Goal: Task Accomplishment & Management: Complete application form

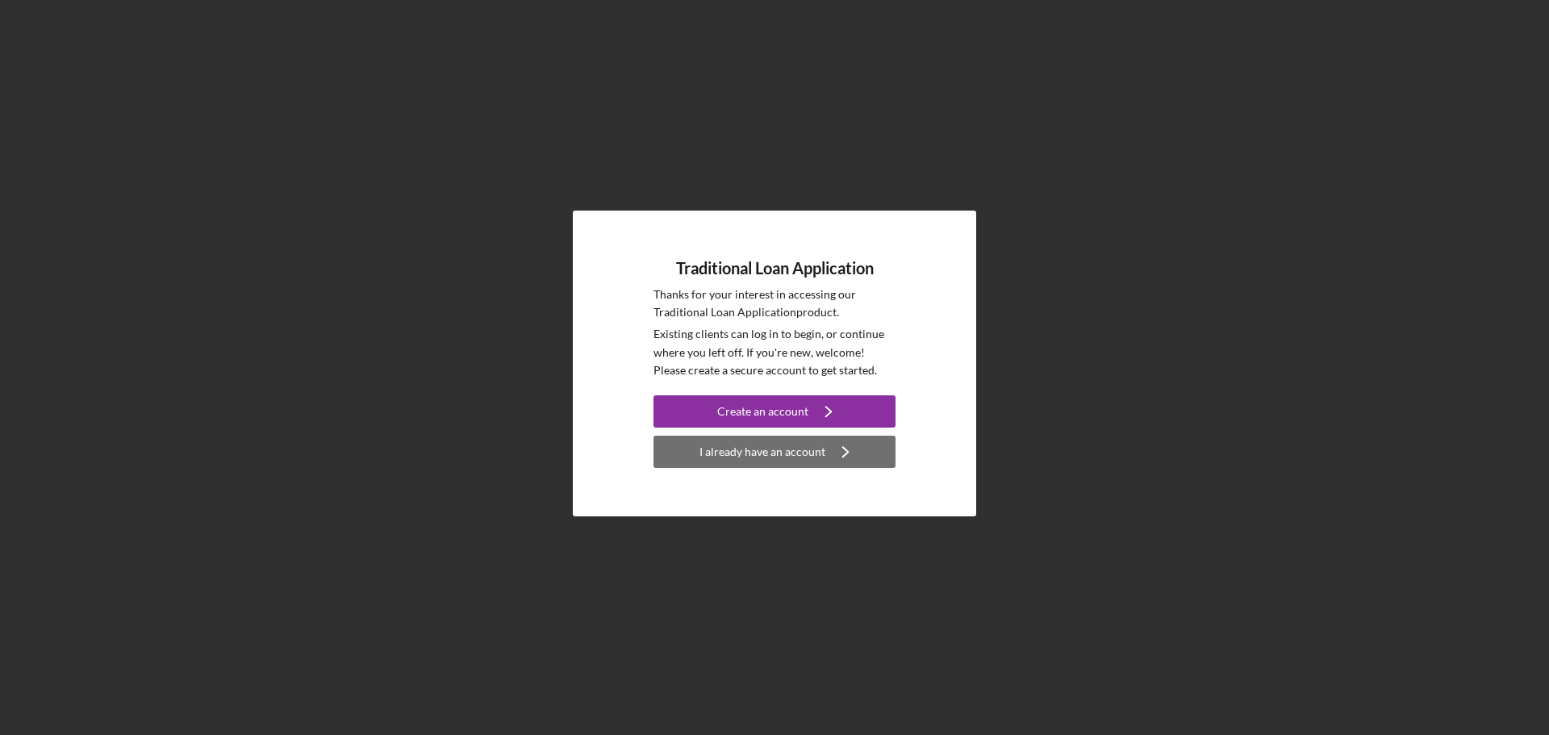
click at [766, 456] on div "I already have an account" at bounding box center [762, 452] width 126 height 32
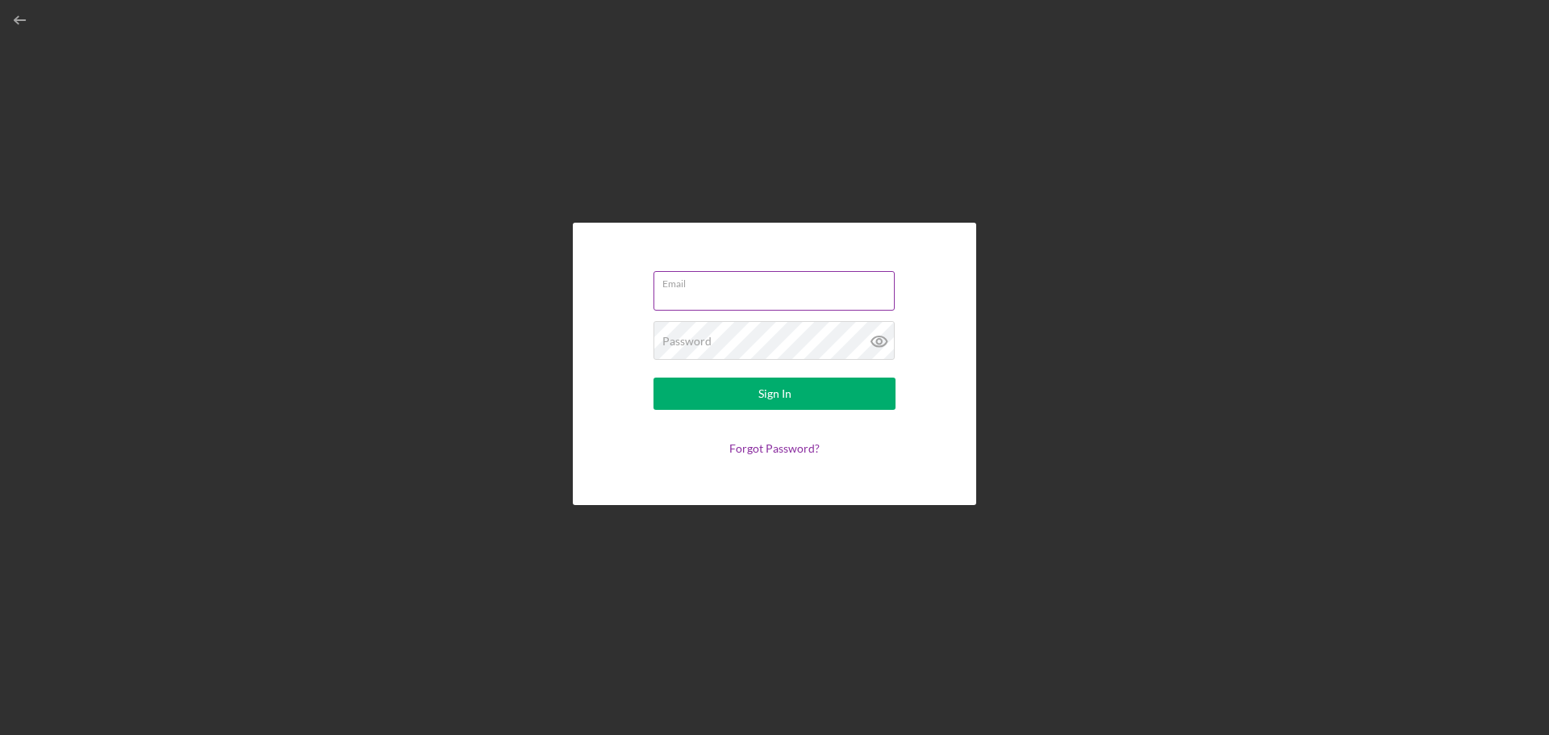
click at [726, 296] on input "Email" at bounding box center [773, 290] width 241 height 39
type input "[PERSON_NAME][EMAIL_ADDRESS][DOMAIN_NAME]"
click at [883, 342] on icon at bounding box center [879, 341] width 40 height 40
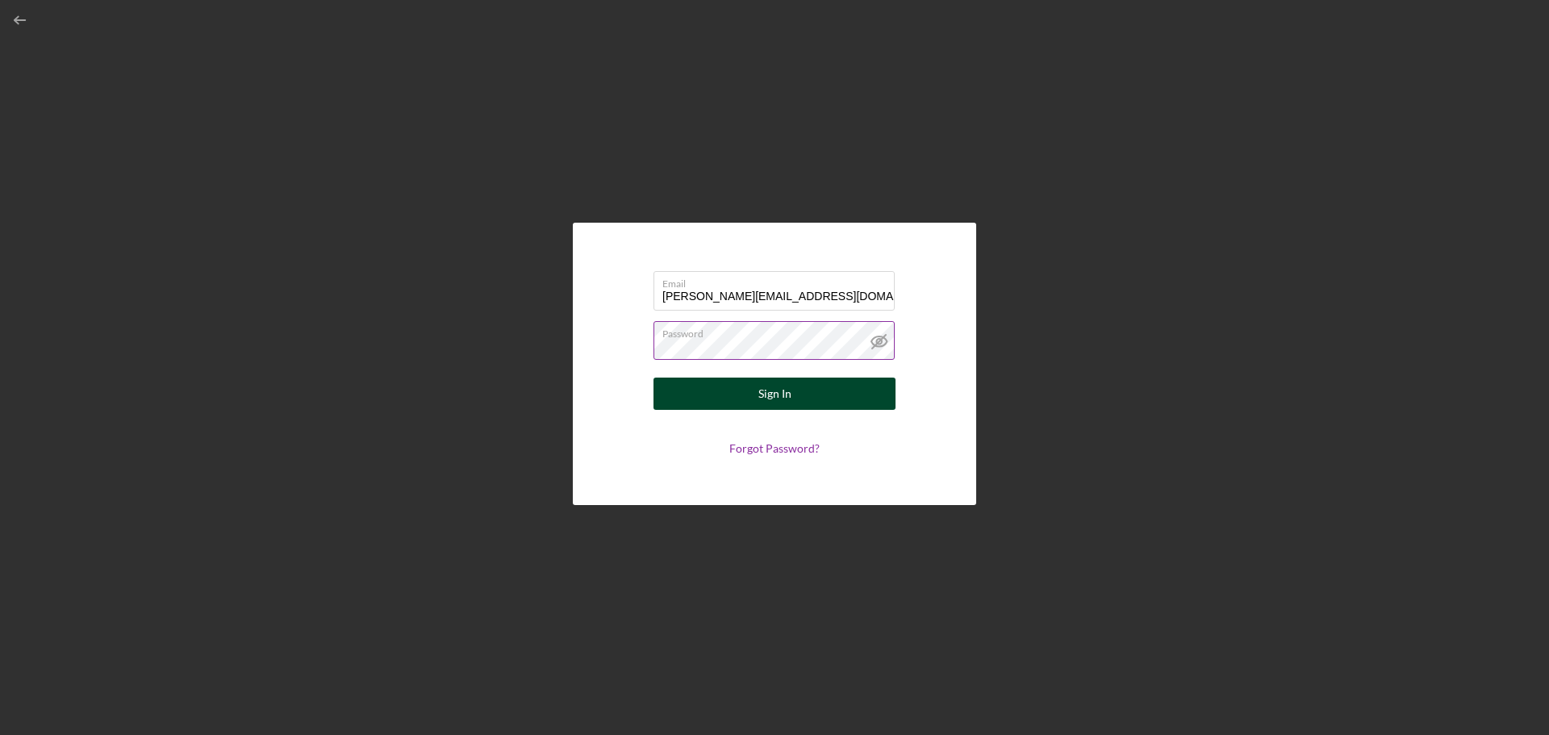
click at [770, 399] on div "Sign In" at bounding box center [774, 393] width 33 height 32
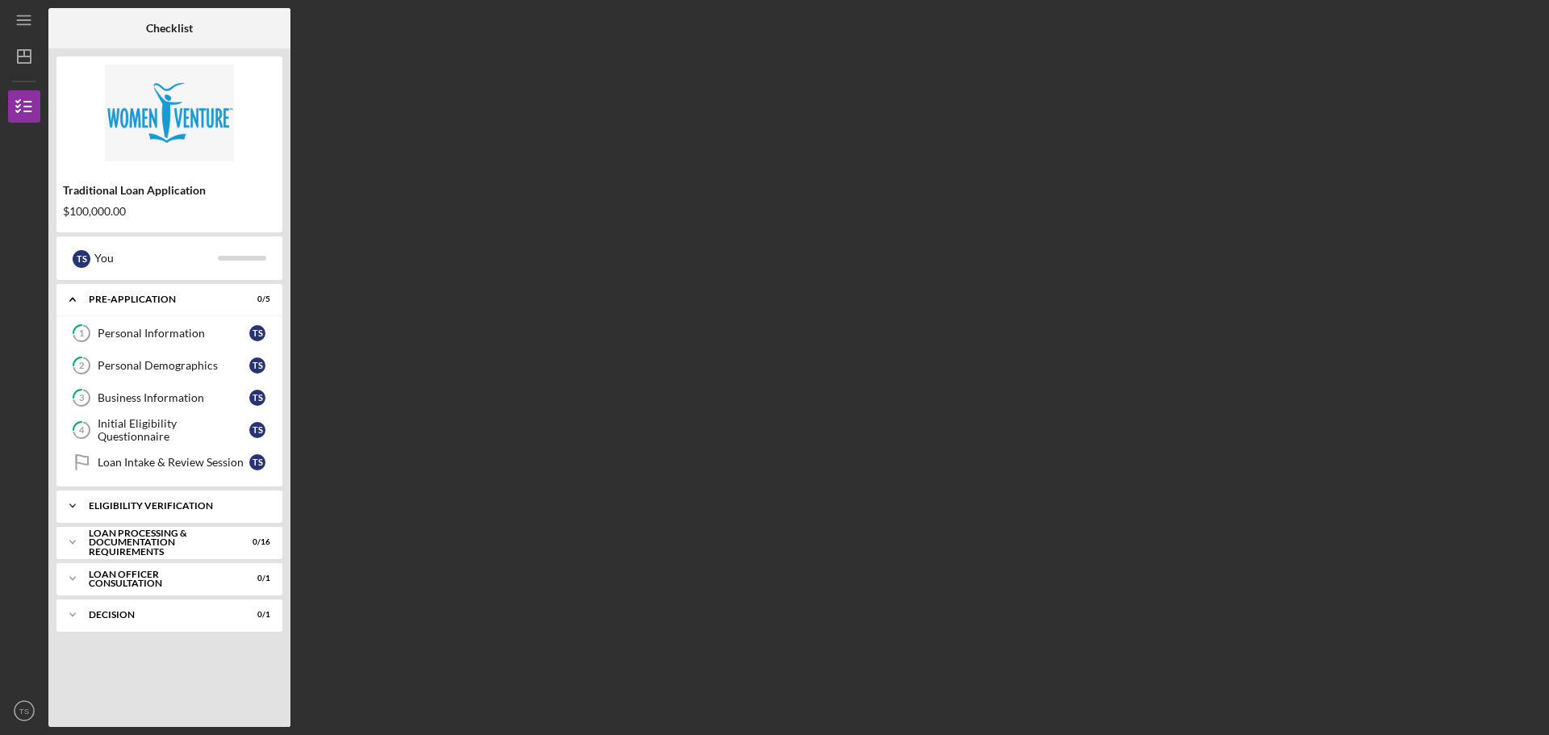
click at [184, 506] on div "Eligibility Verification" at bounding box center [175, 506] width 173 height 10
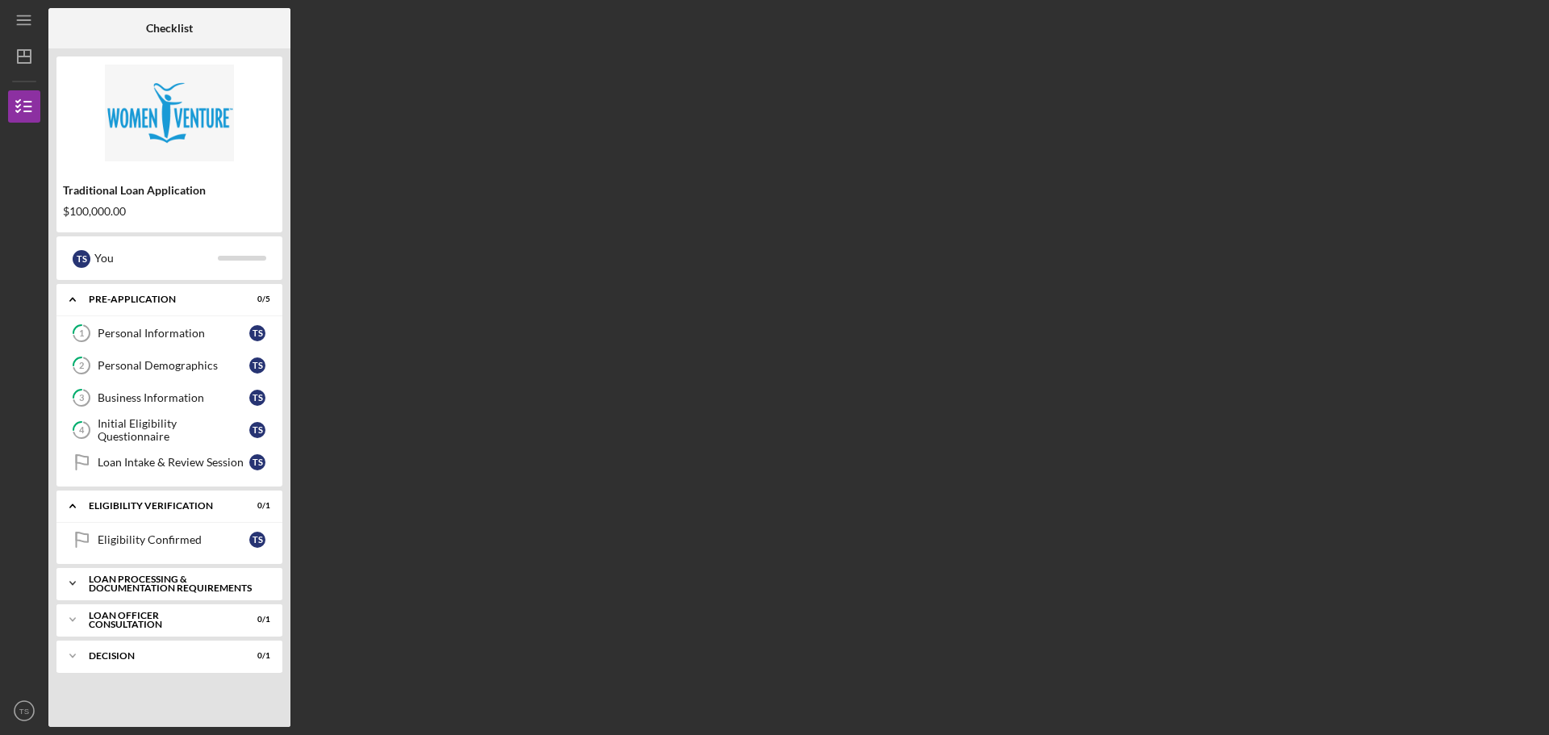
click at [173, 581] on div "Loan Processing & Documentation Requirements" at bounding box center [175, 583] width 173 height 19
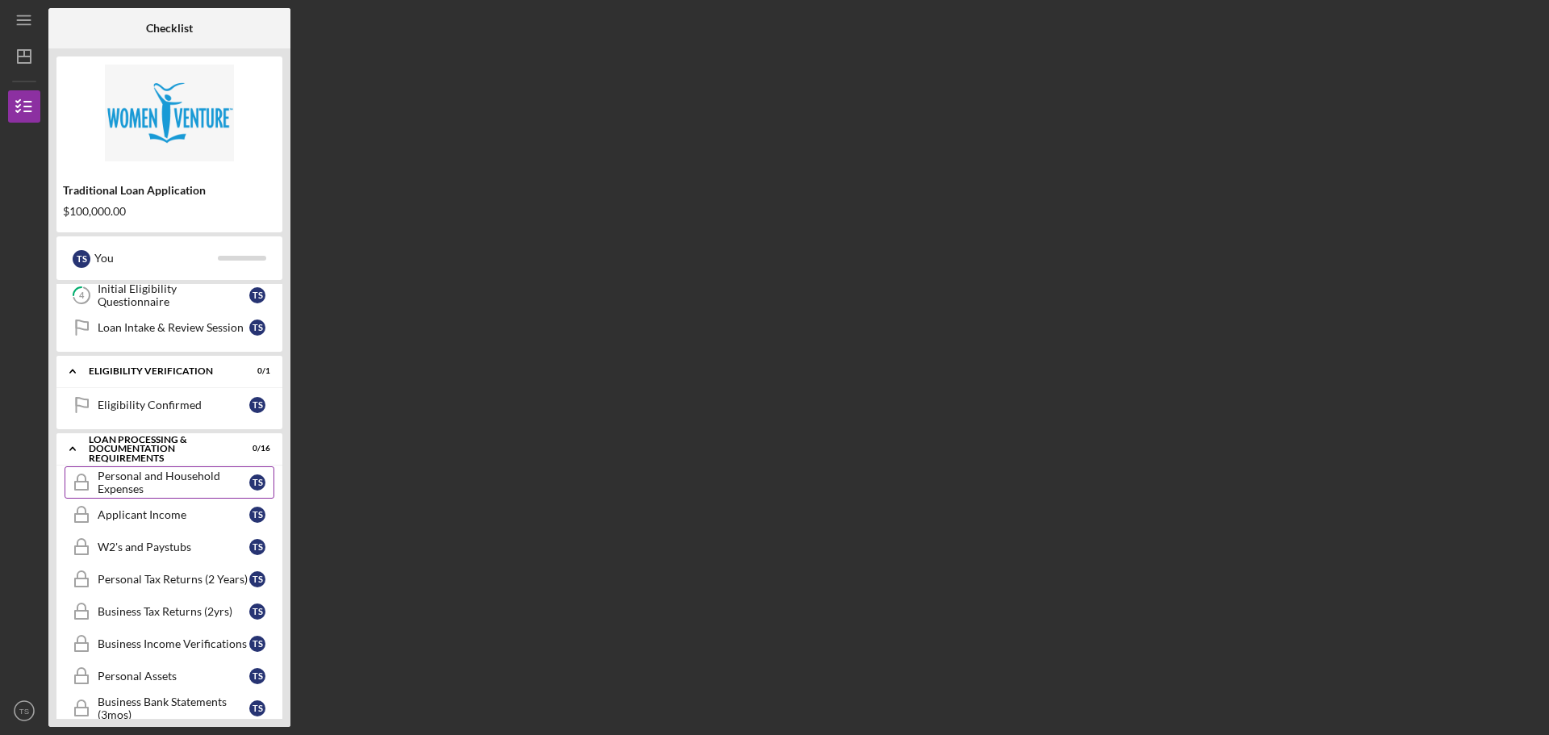
click at [143, 490] on div "Personal and Household Expenses" at bounding box center [174, 482] width 152 height 26
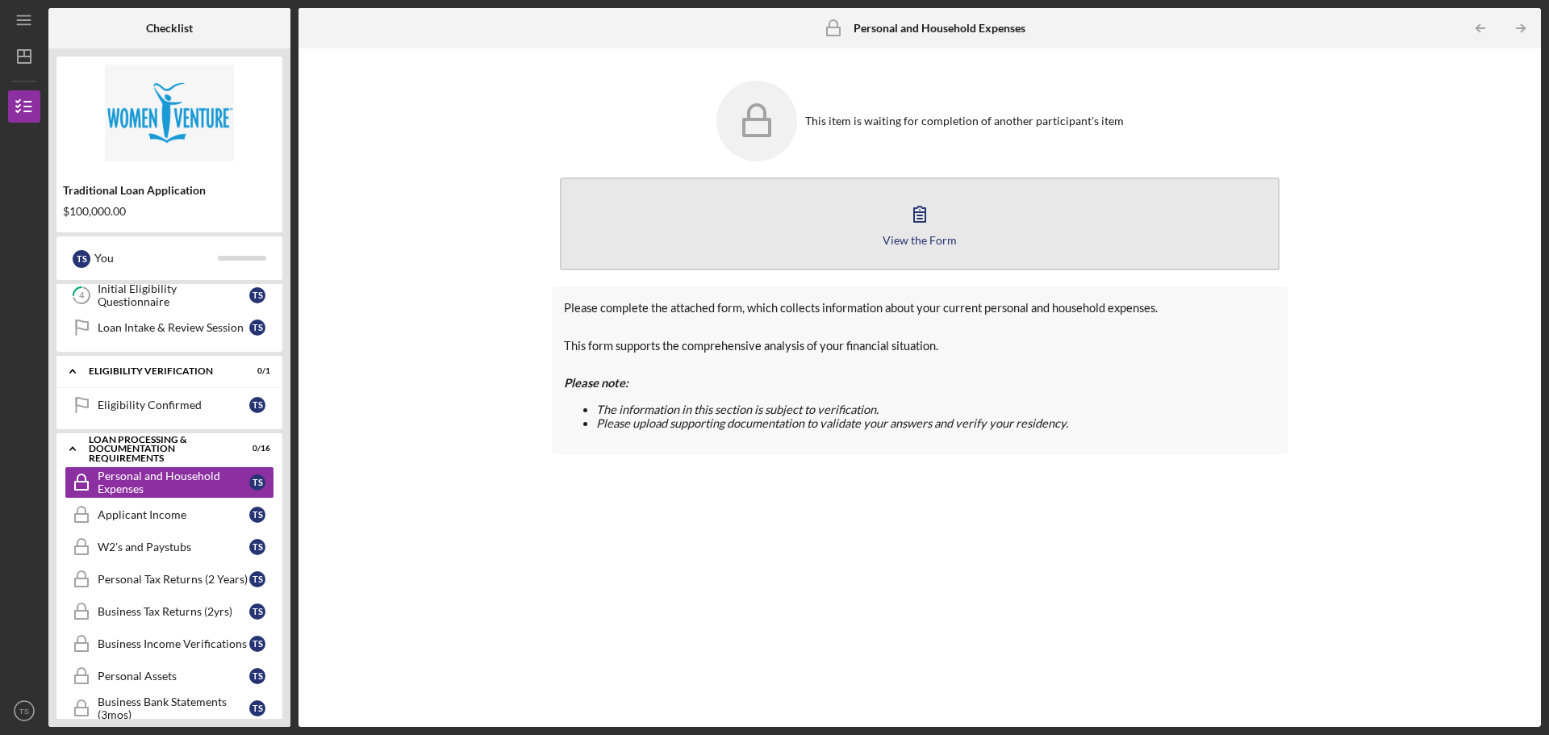
click at [925, 225] on icon "button" at bounding box center [919, 214] width 40 height 40
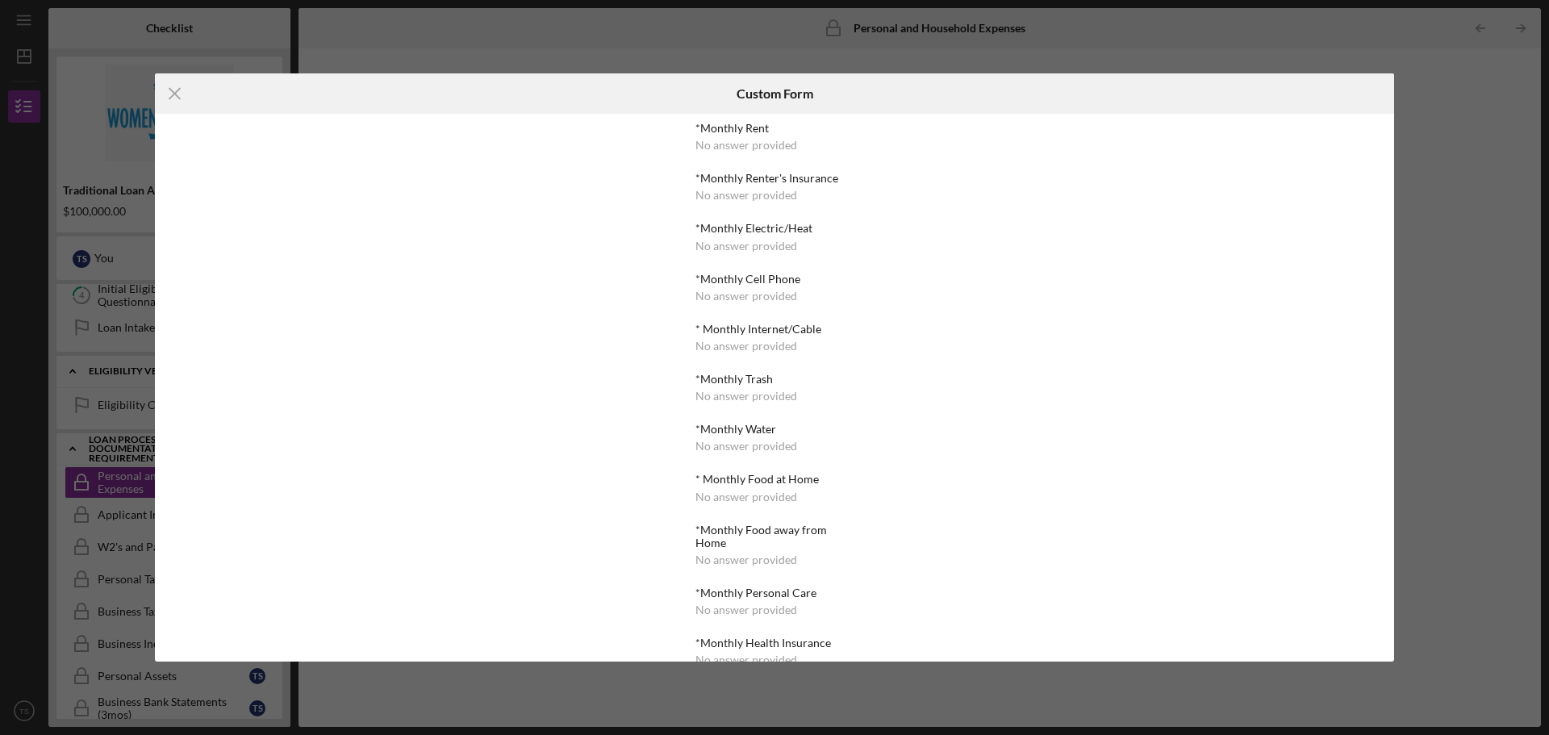
click at [754, 143] on div "No answer provided" at bounding box center [746, 145] width 102 height 13
click at [374, 302] on div "*Monthly Rent No answer provided *Monthly Renter's Insurance No answer provided…" at bounding box center [774, 388] width 1239 height 548
click at [1165, 262] on div "*Monthly Rent No answer provided *Monthly Renter's Insurance No answer provided…" at bounding box center [774, 388] width 1239 height 548
click at [181, 96] on icon "Icon/Menu Close" at bounding box center [175, 93] width 40 height 40
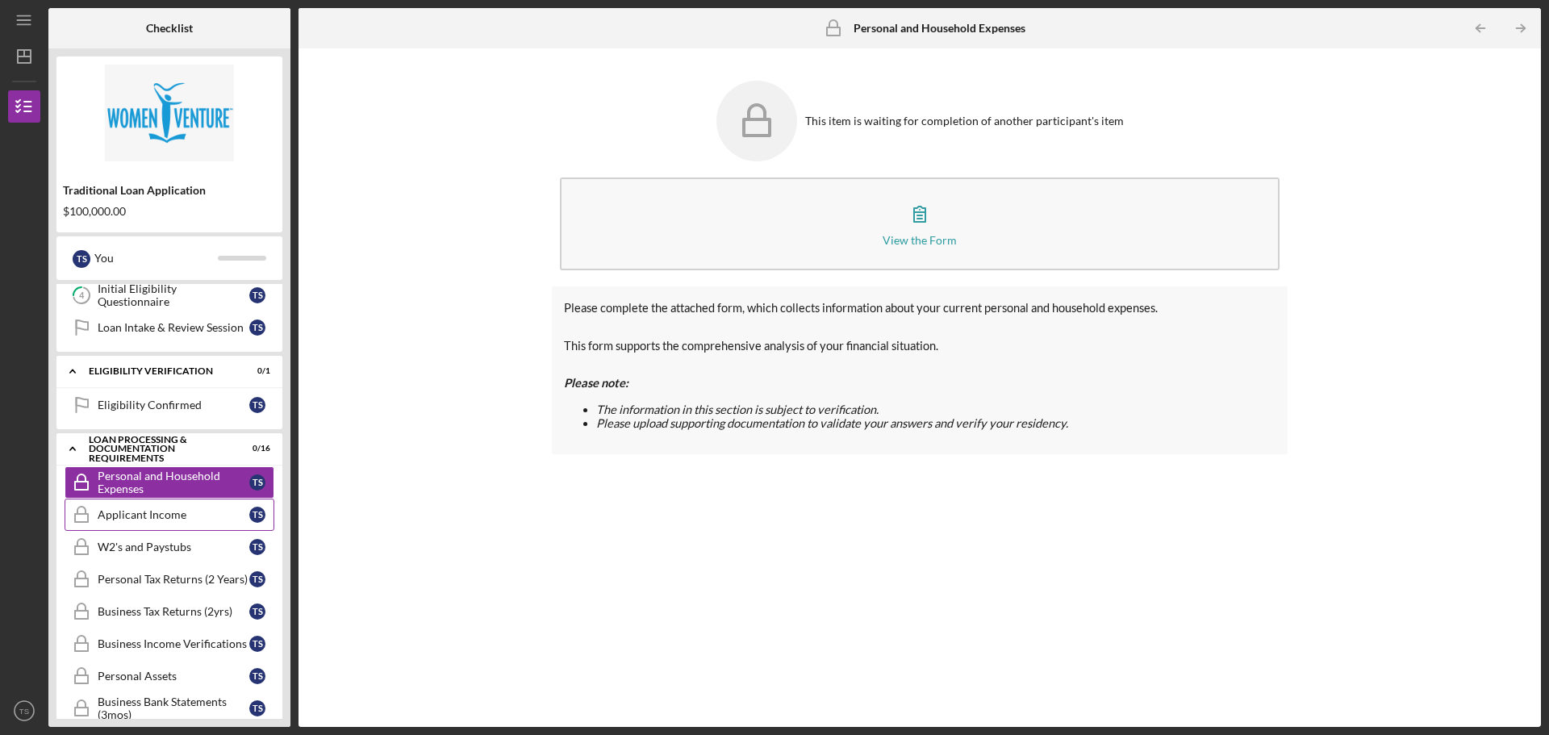
click at [104, 521] on div "Applicant Income" at bounding box center [174, 514] width 152 height 13
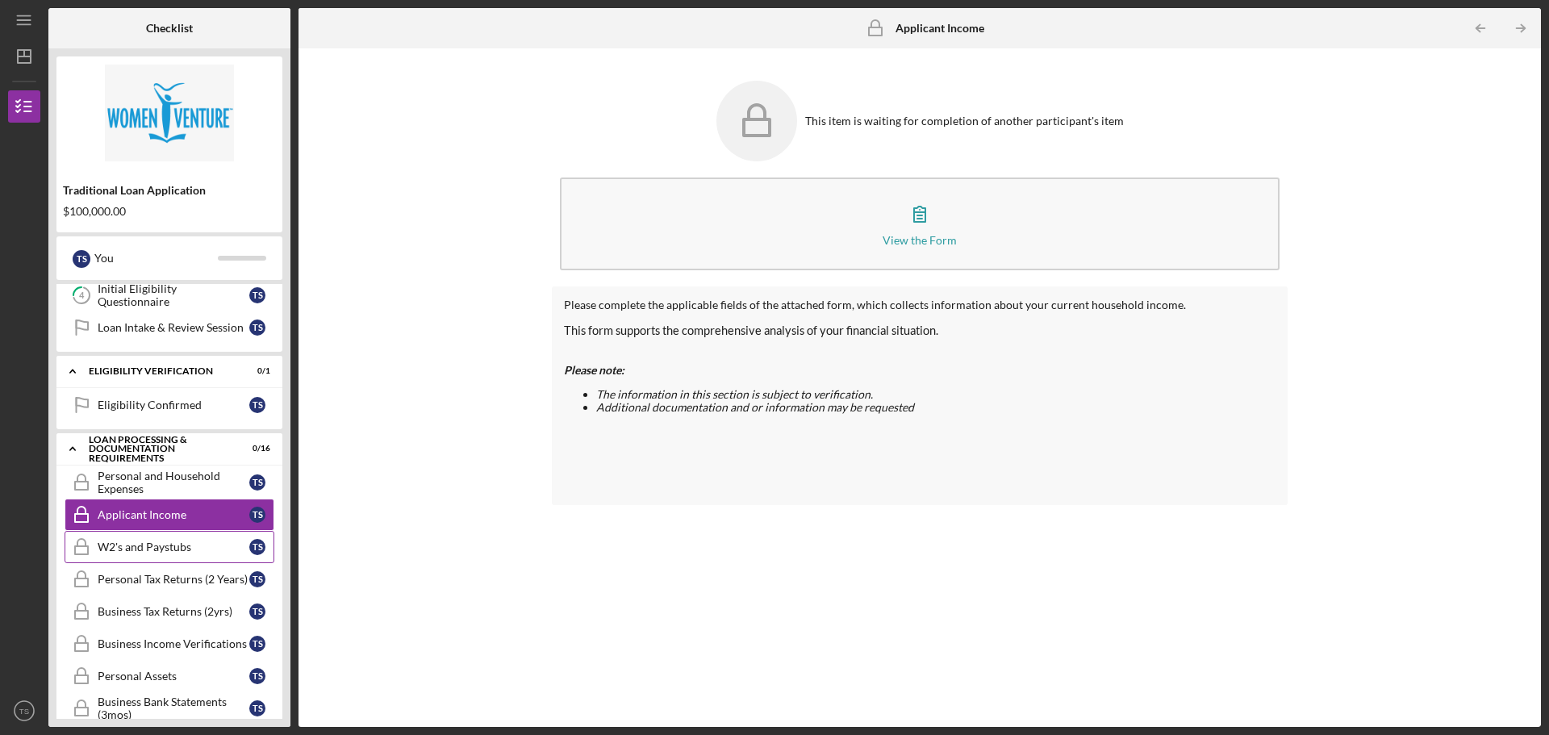
click at [131, 553] on div "W2's and Paystubs" at bounding box center [174, 546] width 152 height 13
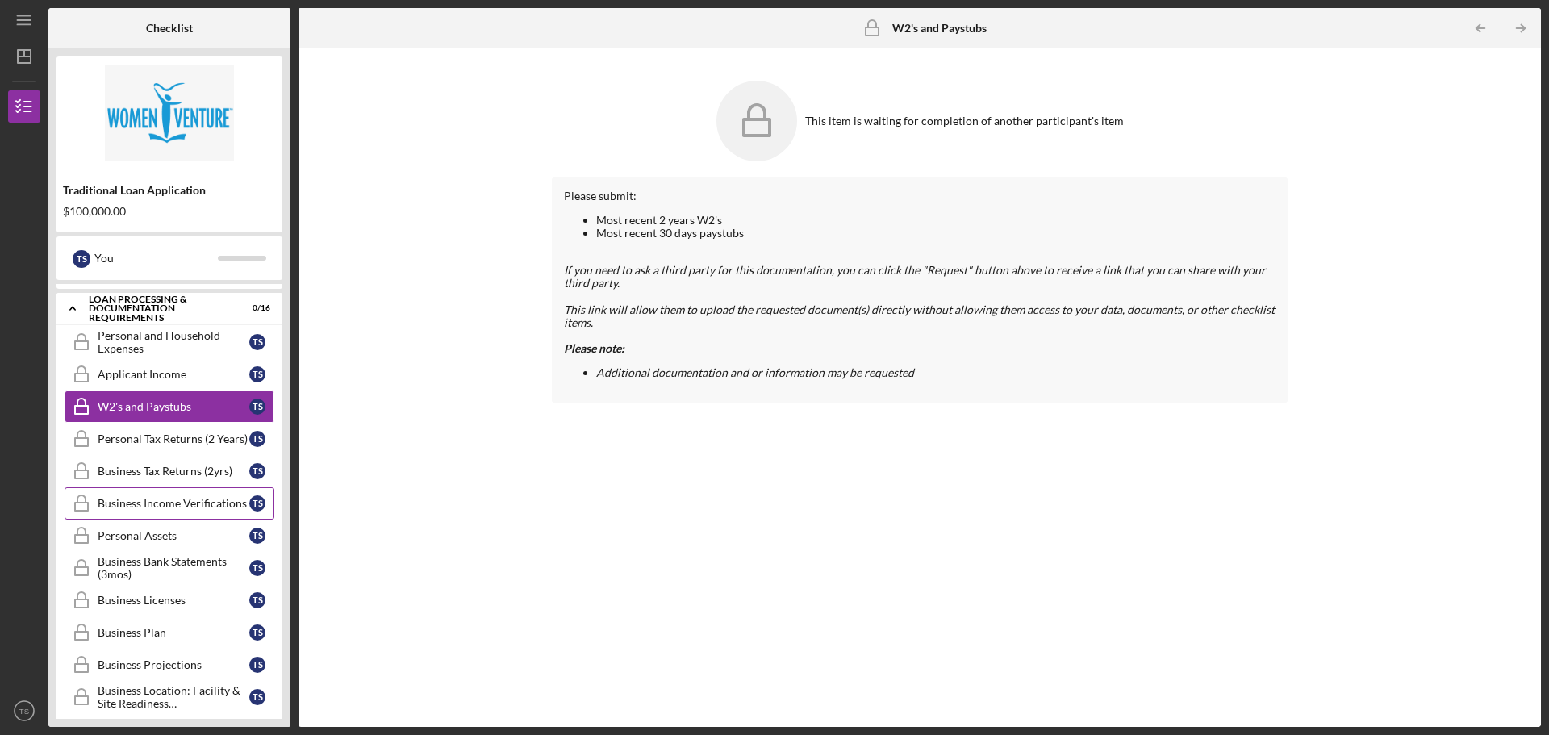
scroll to position [403, 0]
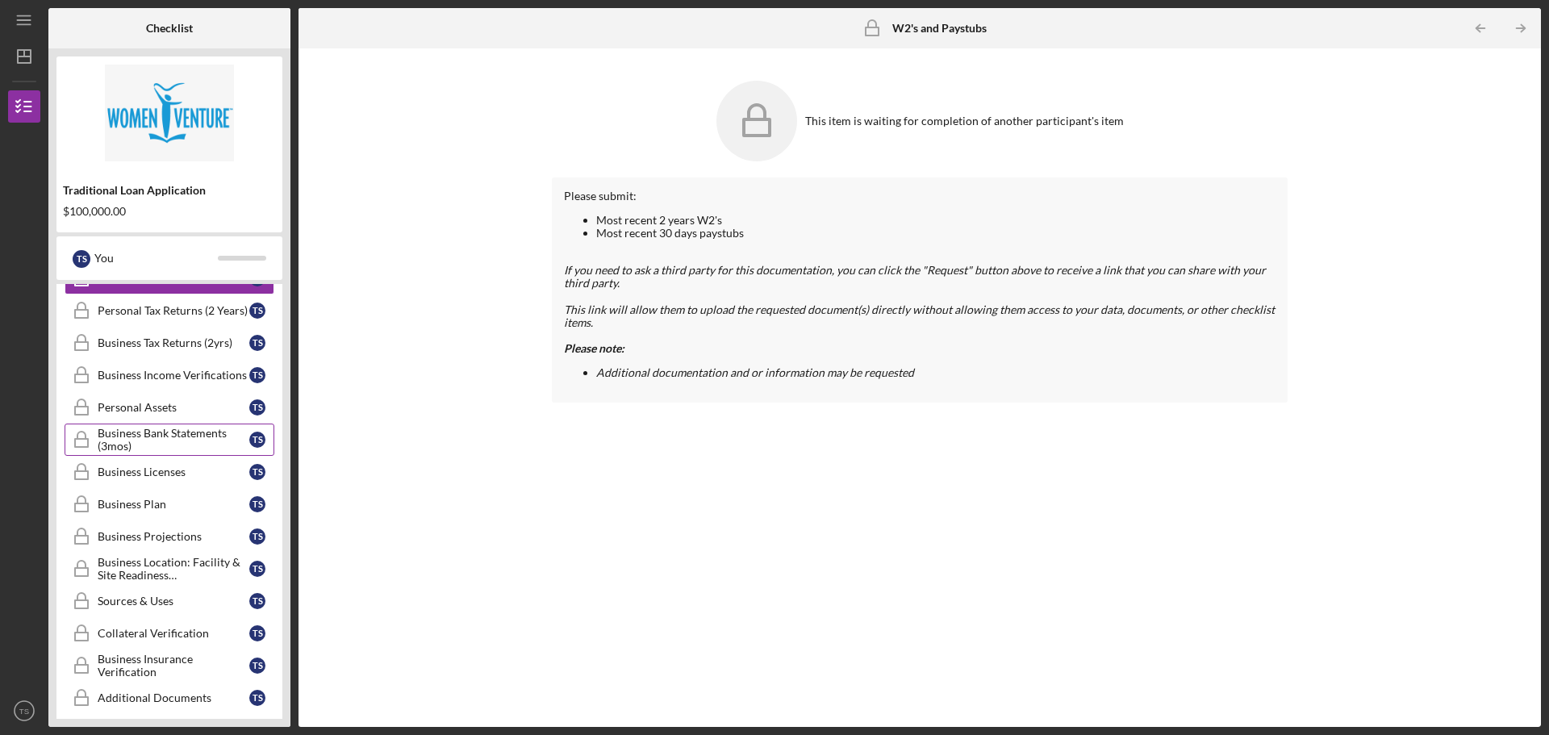
click at [128, 439] on div "Business Bank Statements (3mos)" at bounding box center [174, 440] width 152 height 26
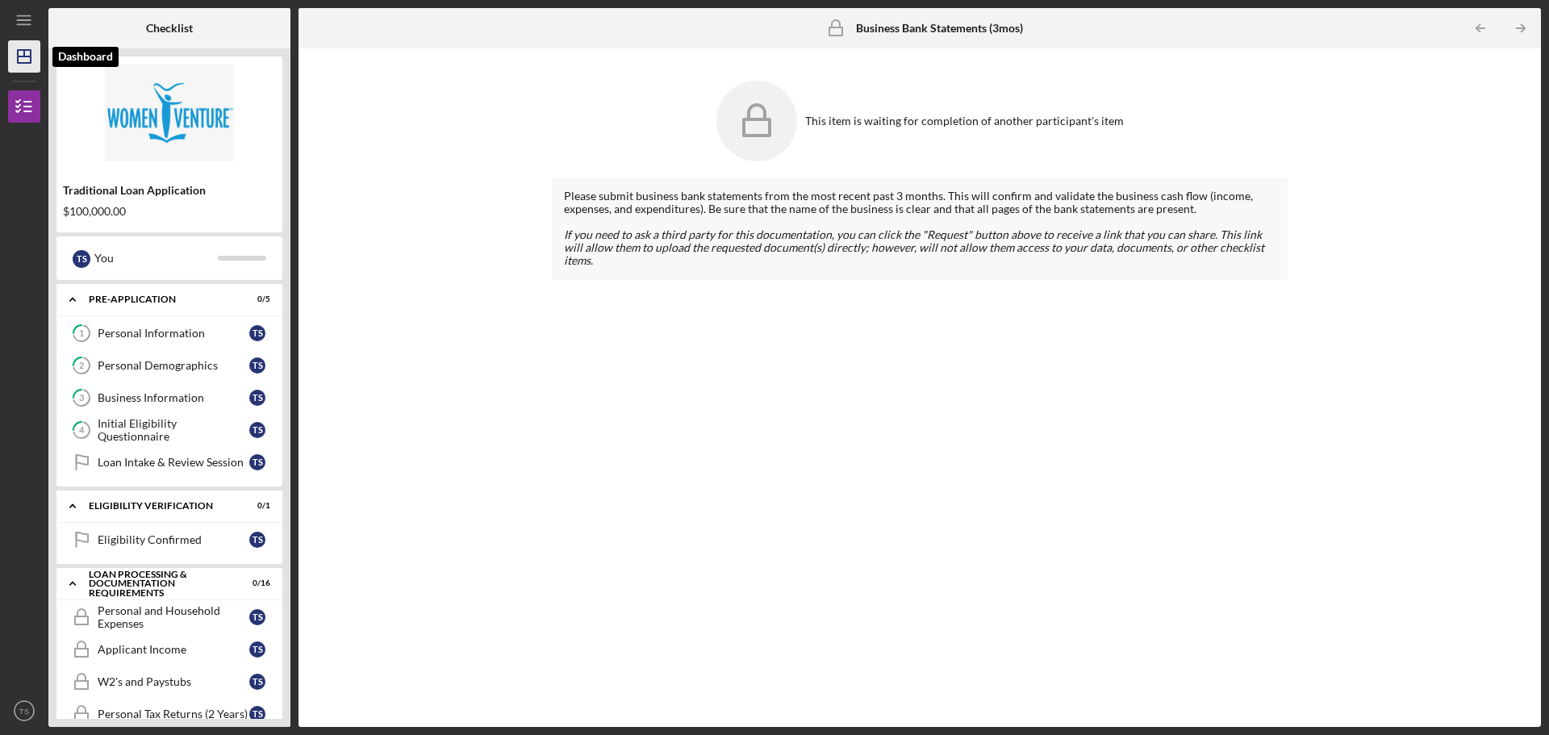
click at [18, 57] on polygon "button" at bounding box center [24, 56] width 13 height 13
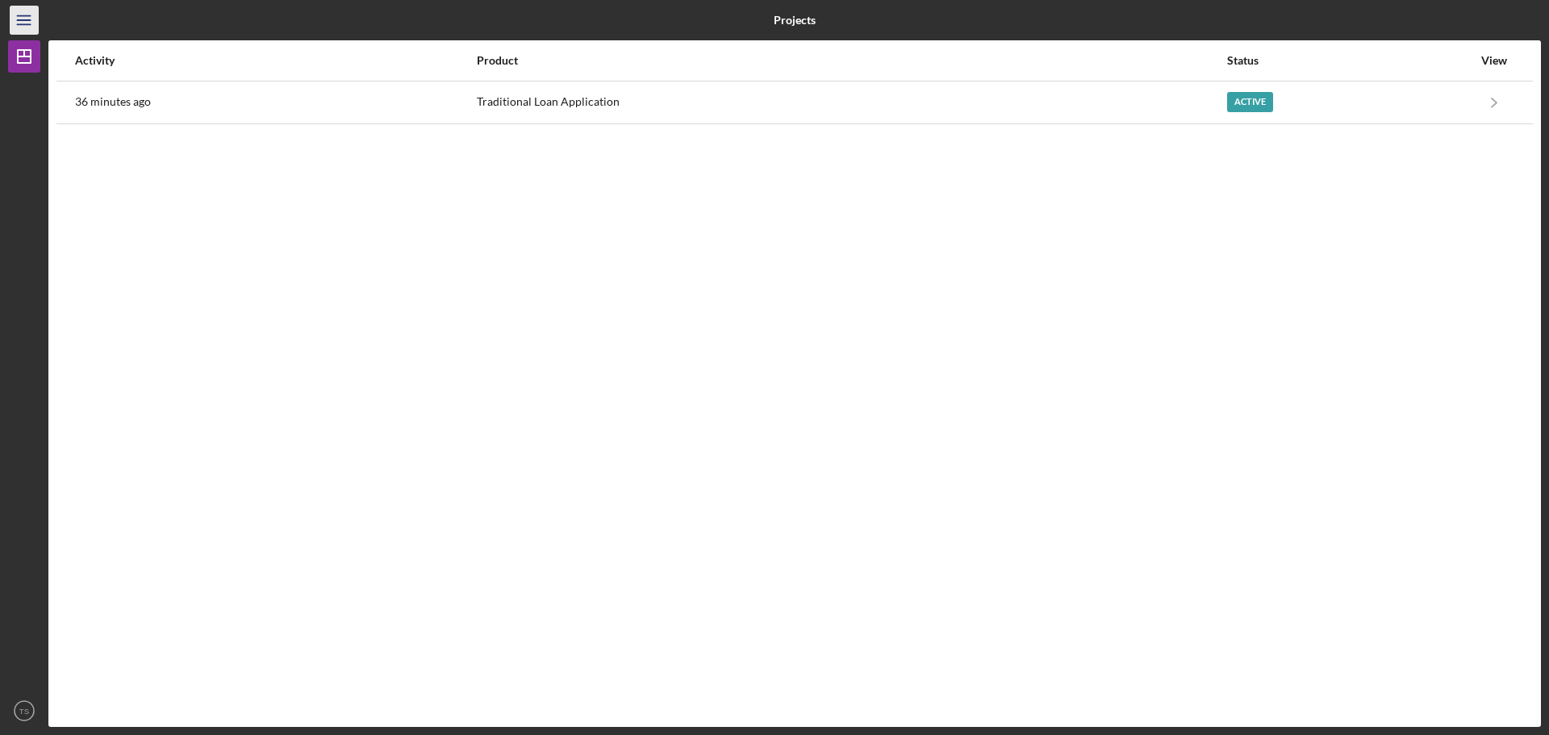
click at [30, 21] on icon "Icon/Menu" at bounding box center [24, 20] width 36 height 36
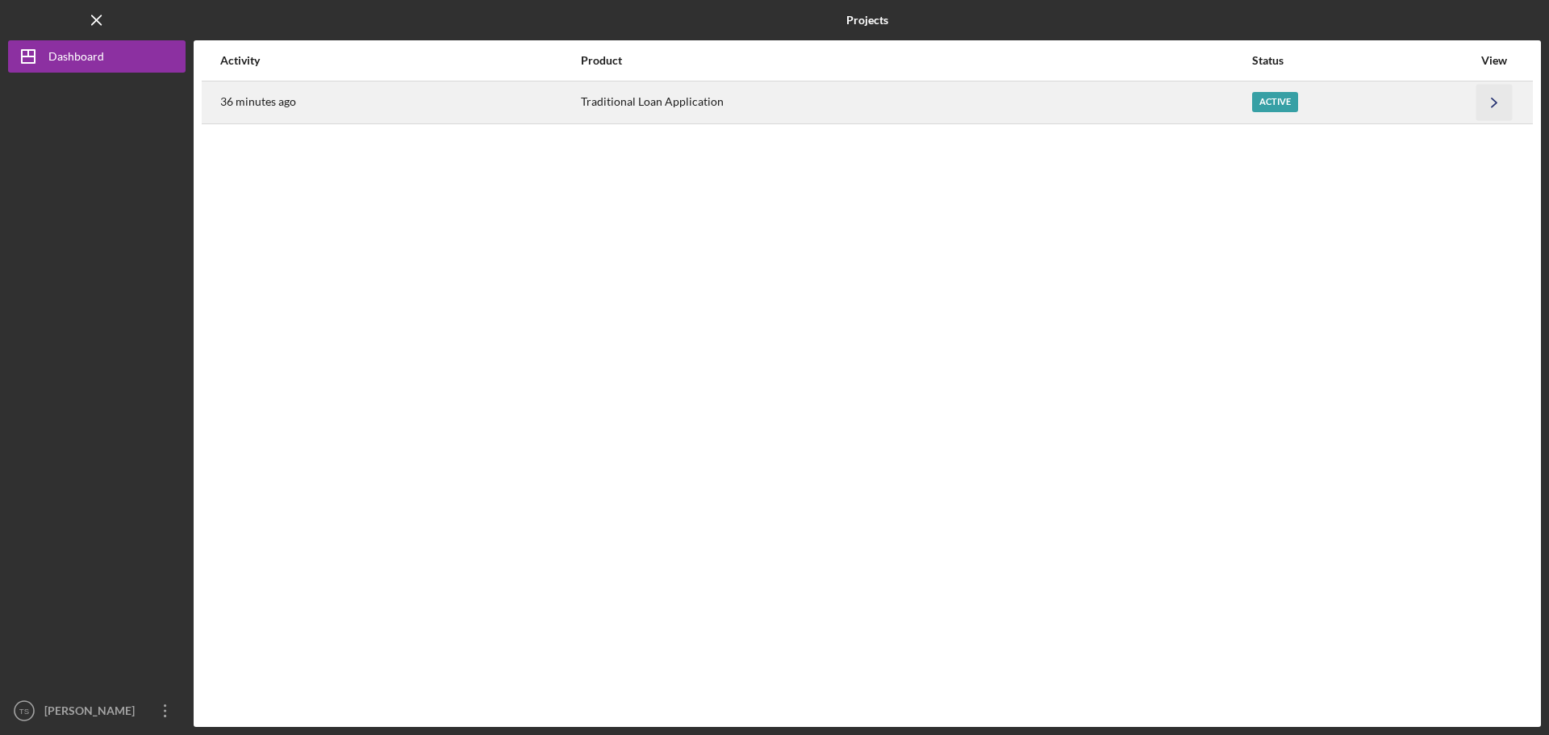
click at [1504, 87] on icon "Icon/Navigate" at bounding box center [1494, 102] width 36 height 36
